Goal: Check status: Check status

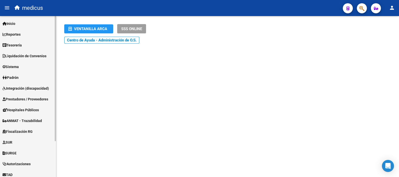
click at [40, 81] on link "Padrón" at bounding box center [28, 77] width 56 height 11
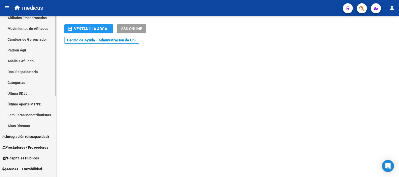
scroll to position [39, 0]
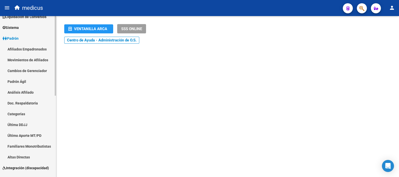
click at [35, 50] on link "Afiliados Empadronados" at bounding box center [28, 49] width 56 height 11
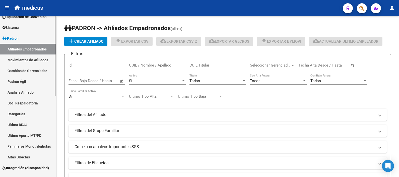
click at [33, 58] on link "Movimientos de Afiliados" at bounding box center [28, 59] width 56 height 11
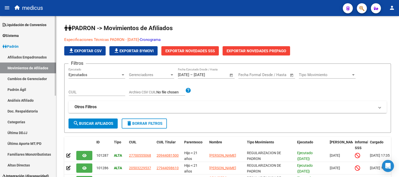
scroll to position [62, 0]
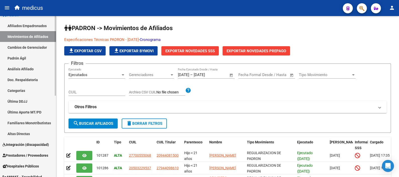
click at [37, 141] on link "Integración (discapacidad)" at bounding box center [28, 144] width 56 height 11
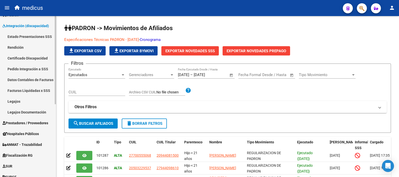
click at [29, 87] on link "Facturas Liquidadas x SSS" at bounding box center [28, 90] width 56 height 11
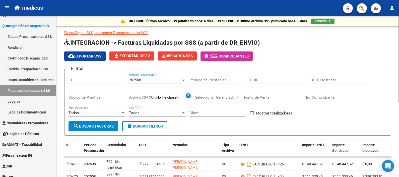
click at [182, 80] on div at bounding box center [183, 80] width 3 height 1
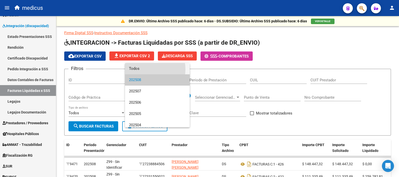
click at [145, 69] on span "Todos" at bounding box center [157, 68] width 57 height 11
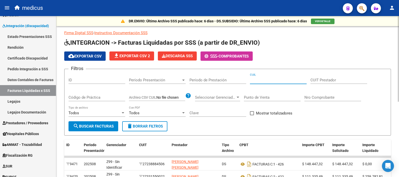
click at [266, 82] on input "CUIL" at bounding box center [278, 80] width 57 height 5
paste input "20-45325159-5"
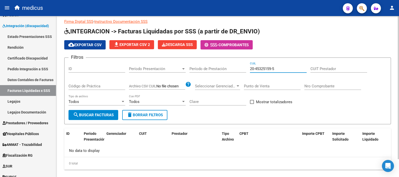
scroll to position [20, 0]
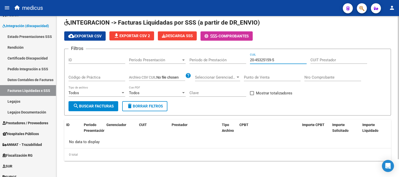
type input "20-45325159-5"
